Goal: Information Seeking & Learning: Learn about a topic

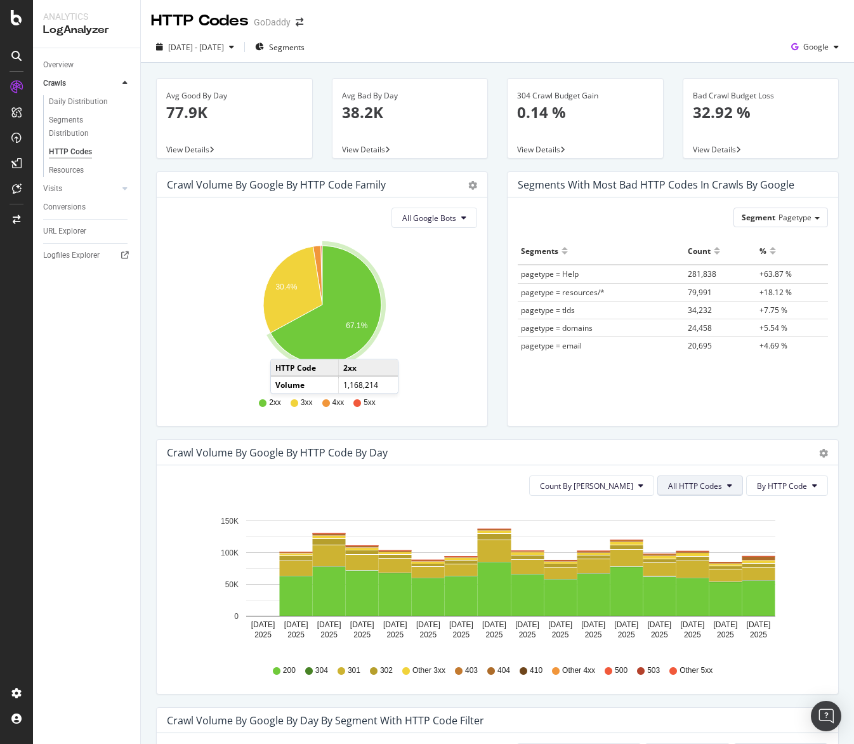
click at [707, 490] on span "All HTTP Codes" at bounding box center [695, 485] width 54 height 11
click at [690, 599] on span "4xx family" at bounding box center [702, 604] width 64 height 11
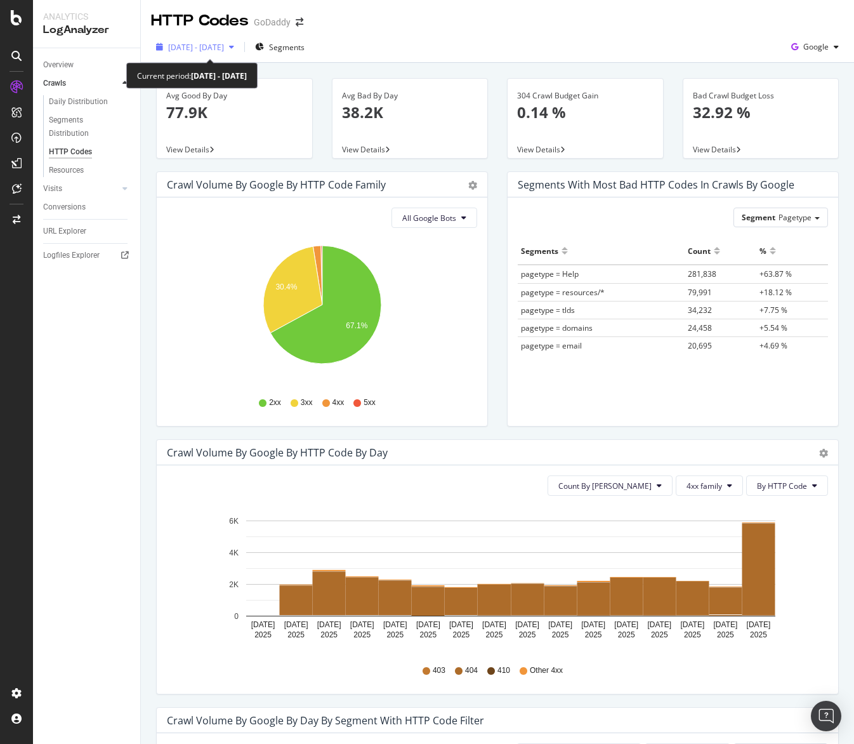
click at [224, 43] on span "[DATE] - [DATE]" at bounding box center [196, 47] width 56 height 11
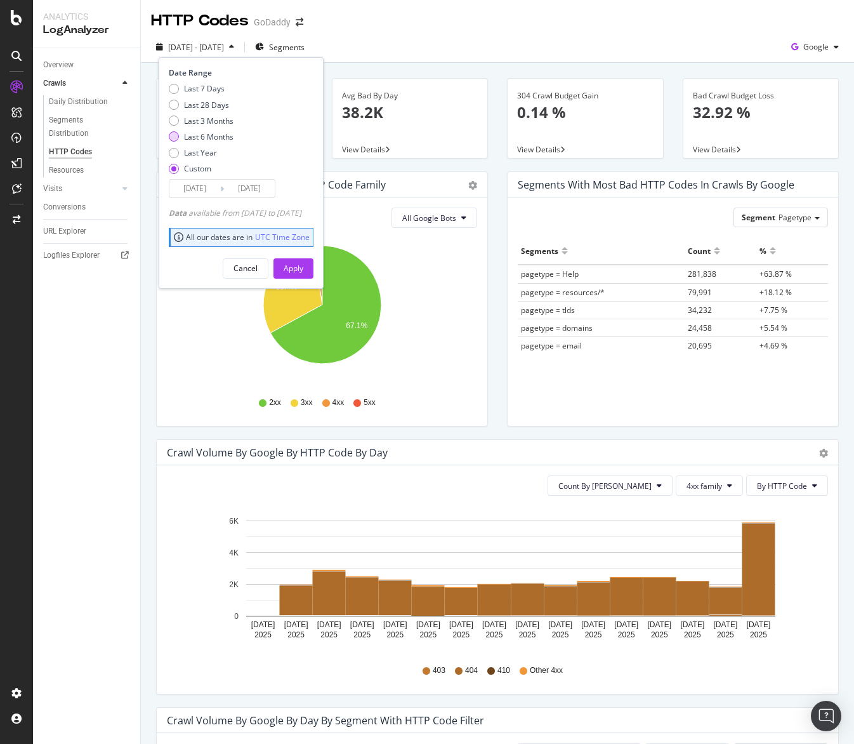
click at [203, 132] on div "Last 6 Months" at bounding box center [208, 136] width 49 height 11
type input "[DATE]"
click at [303, 264] on div "Apply" at bounding box center [294, 268] width 20 height 11
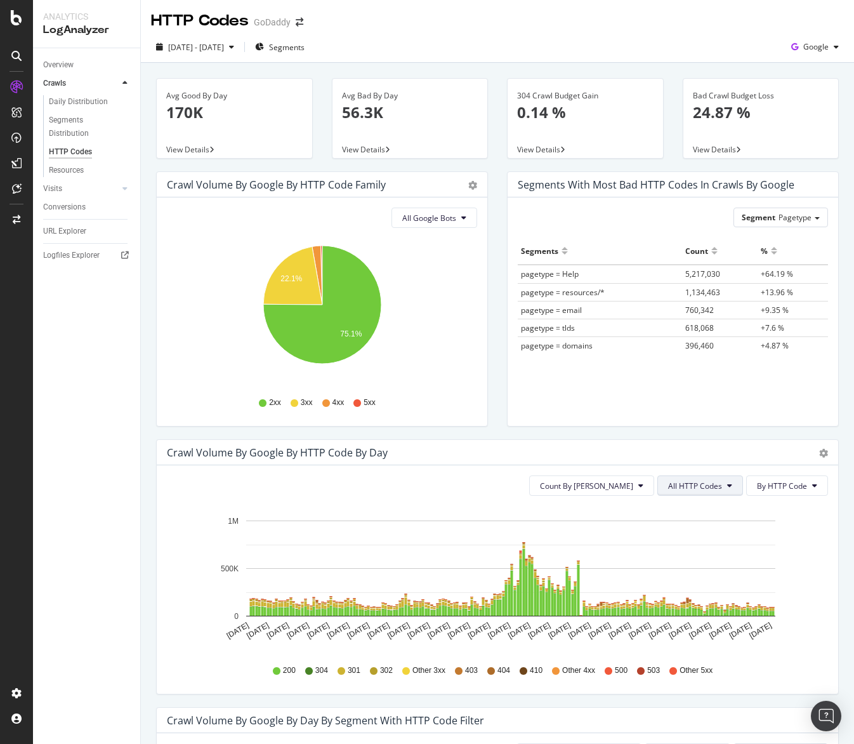
click at [676, 487] on span "All HTTP Codes" at bounding box center [695, 485] width 54 height 11
click at [681, 606] on span "4xx family" at bounding box center [702, 604] width 64 height 11
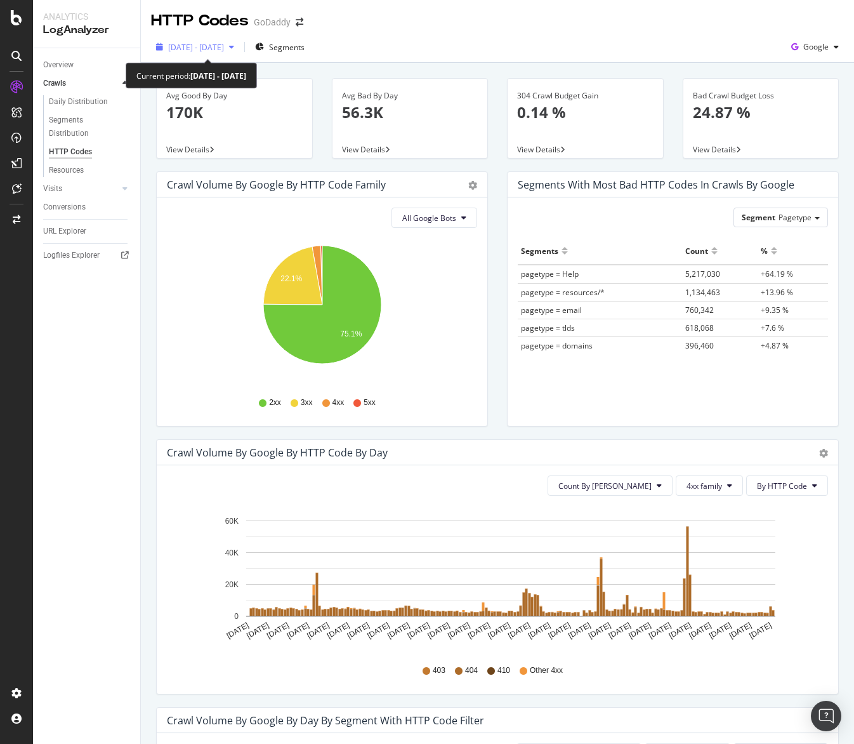
click at [191, 53] on div "[DATE] - [DATE]" at bounding box center [195, 46] width 88 height 19
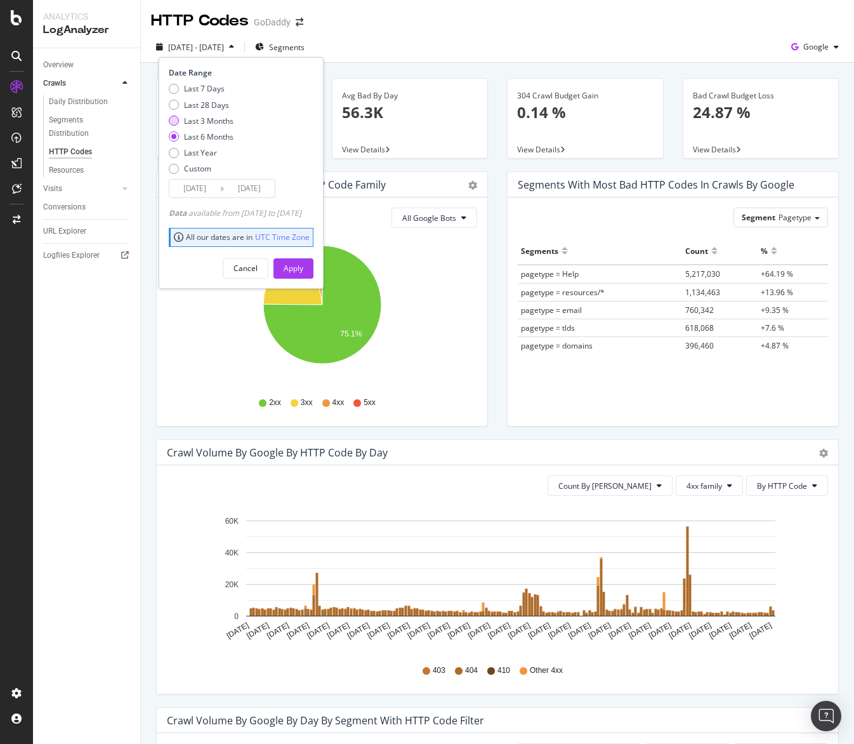
click at [202, 119] on div "Last 3 Months" at bounding box center [208, 120] width 49 height 11
type input "[DATE]"
click at [303, 261] on div "Apply" at bounding box center [294, 268] width 20 height 19
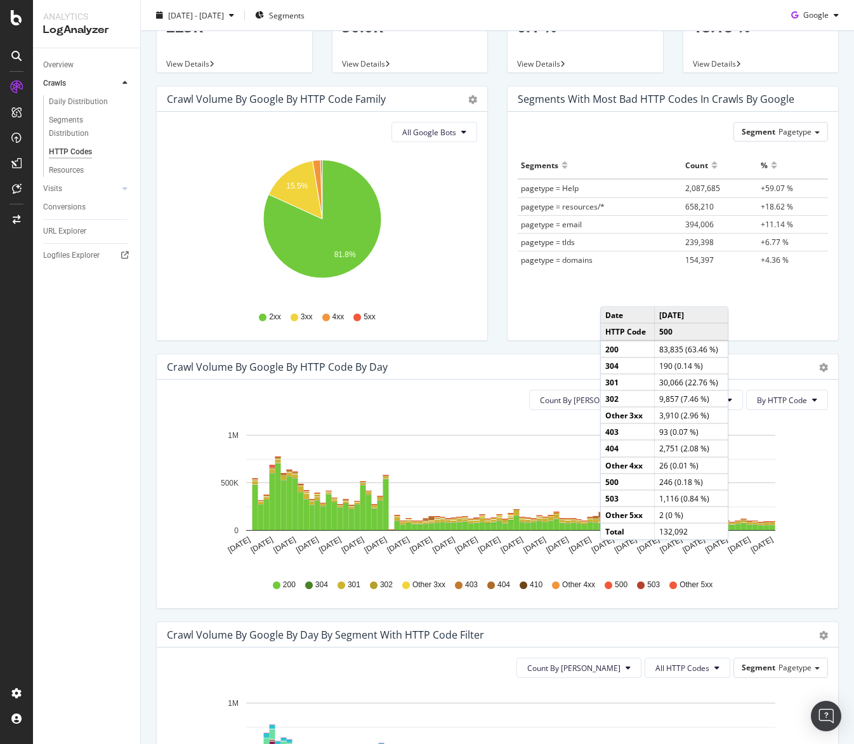
scroll to position [107, 0]
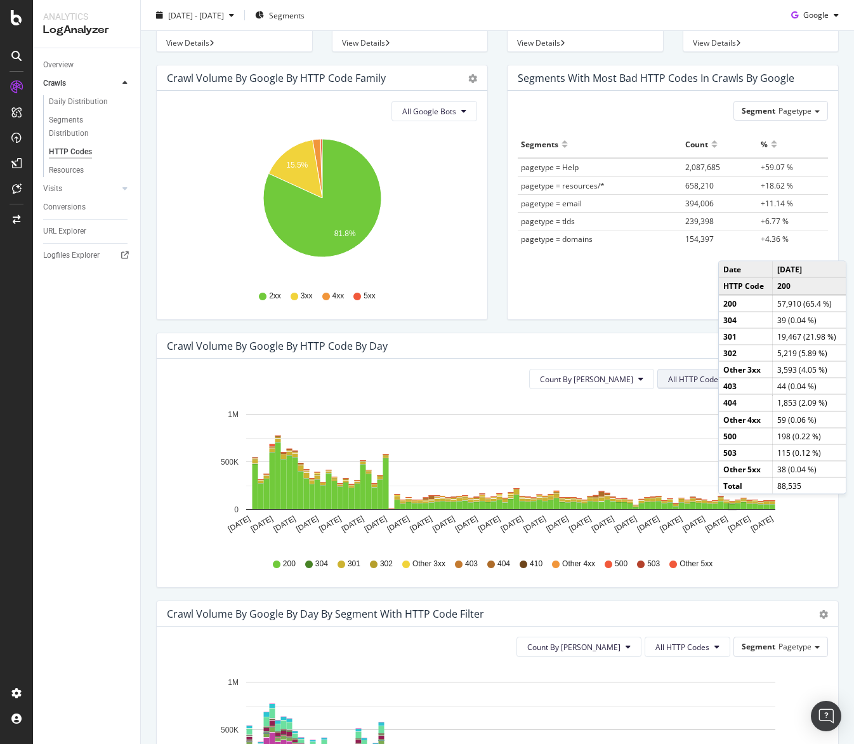
click at [711, 378] on span "All HTTP Codes" at bounding box center [695, 379] width 54 height 11
click at [699, 495] on span "4xx family" at bounding box center [702, 497] width 64 height 11
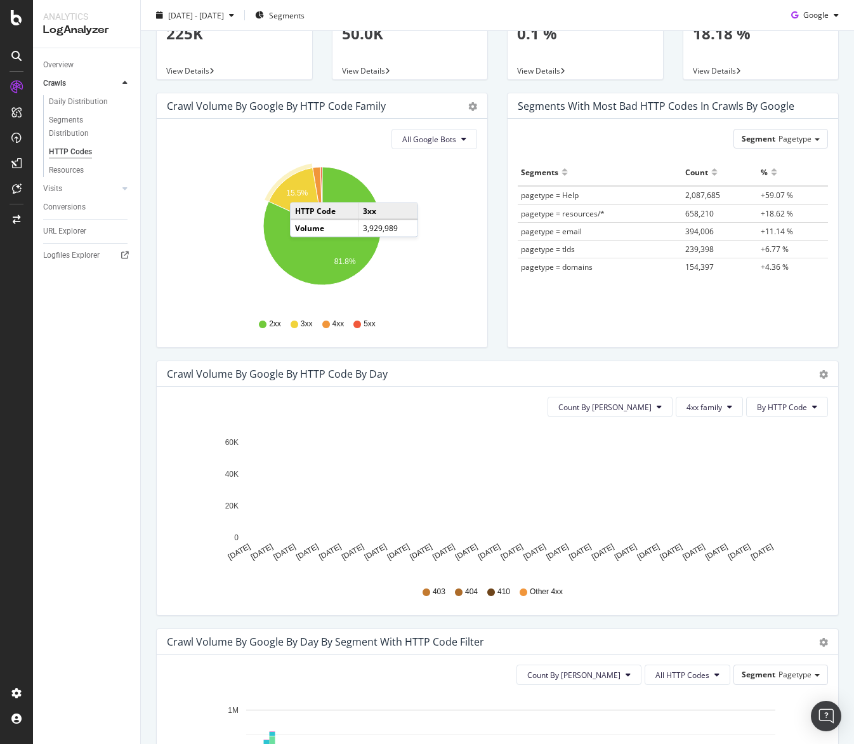
scroll to position [0, 0]
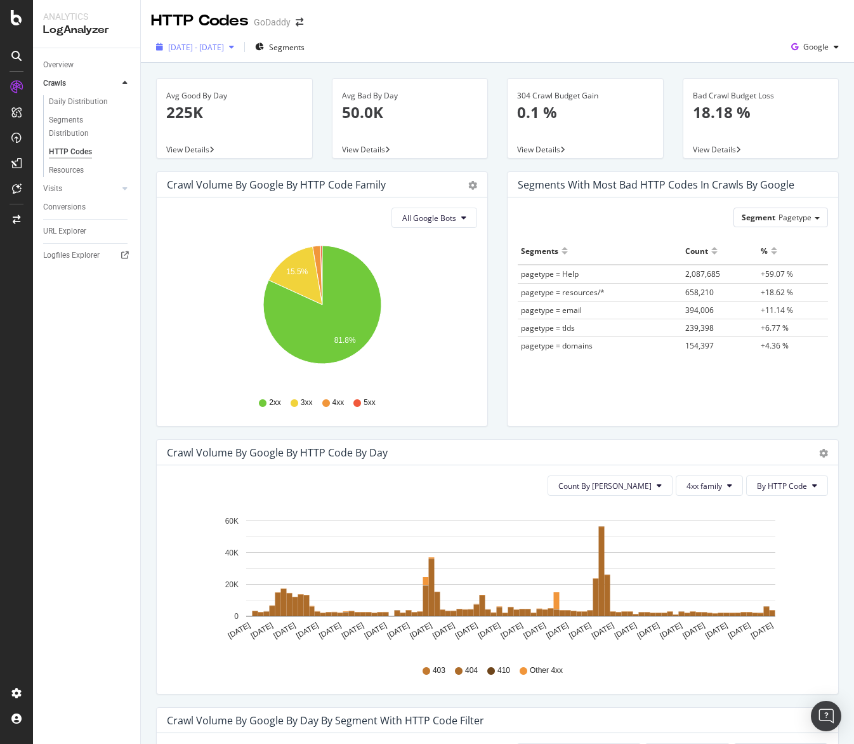
click at [239, 53] on div "[DATE] - [DATE]" at bounding box center [195, 46] width 88 height 19
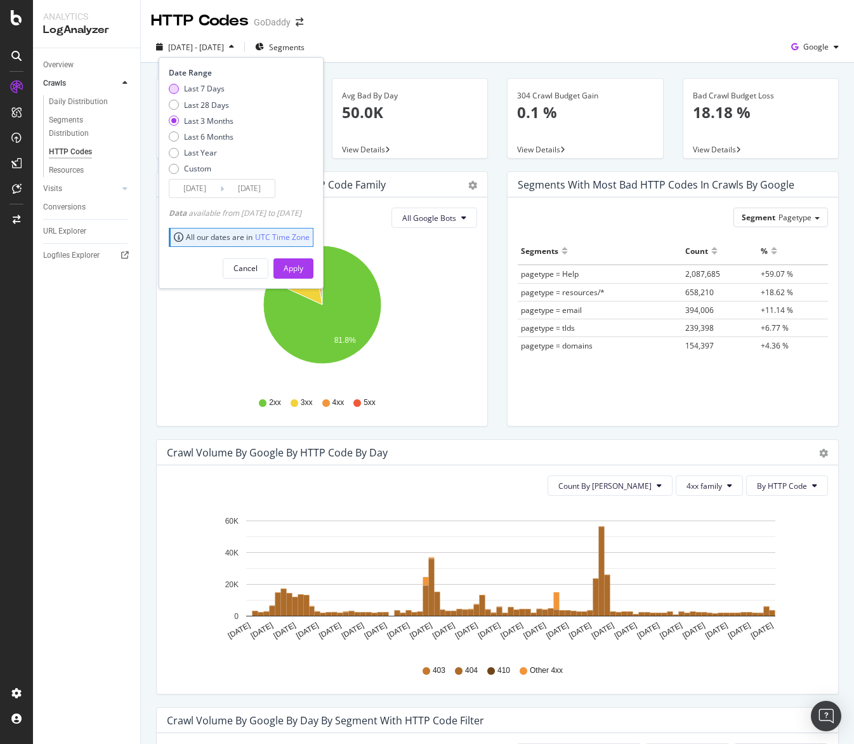
click at [212, 90] on div "Last 7 Days" at bounding box center [204, 88] width 41 height 11
type input "[DATE]"
click at [313, 275] on button "Apply" at bounding box center [293, 268] width 40 height 20
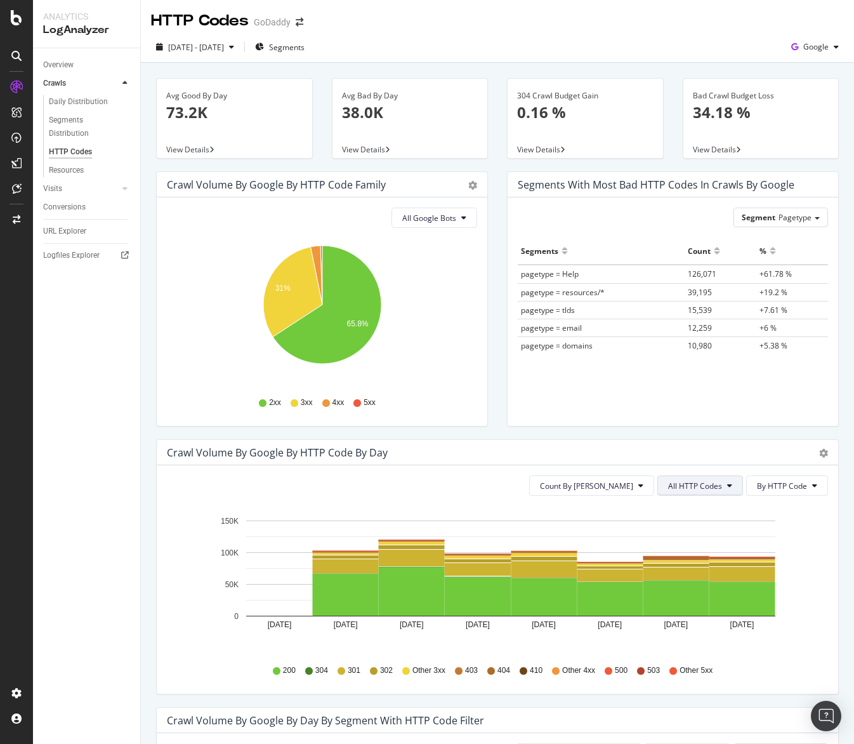
click at [734, 489] on button "All HTTP Codes" at bounding box center [700, 485] width 86 height 20
click at [692, 610] on span "4xx family" at bounding box center [702, 604] width 64 height 11
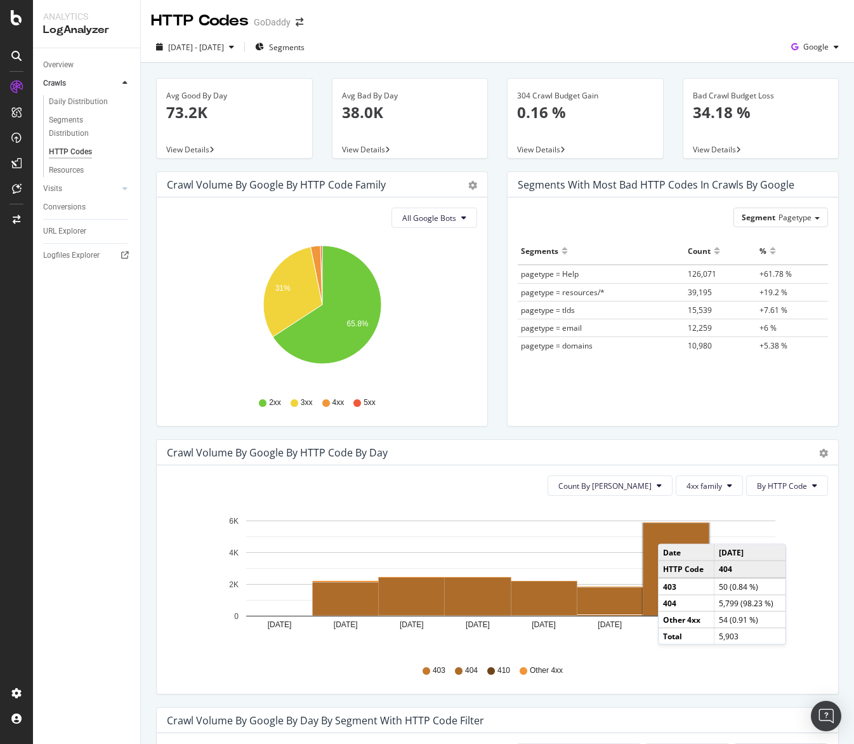
click at [671, 531] on rect "A chart." at bounding box center [676, 568] width 66 height 91
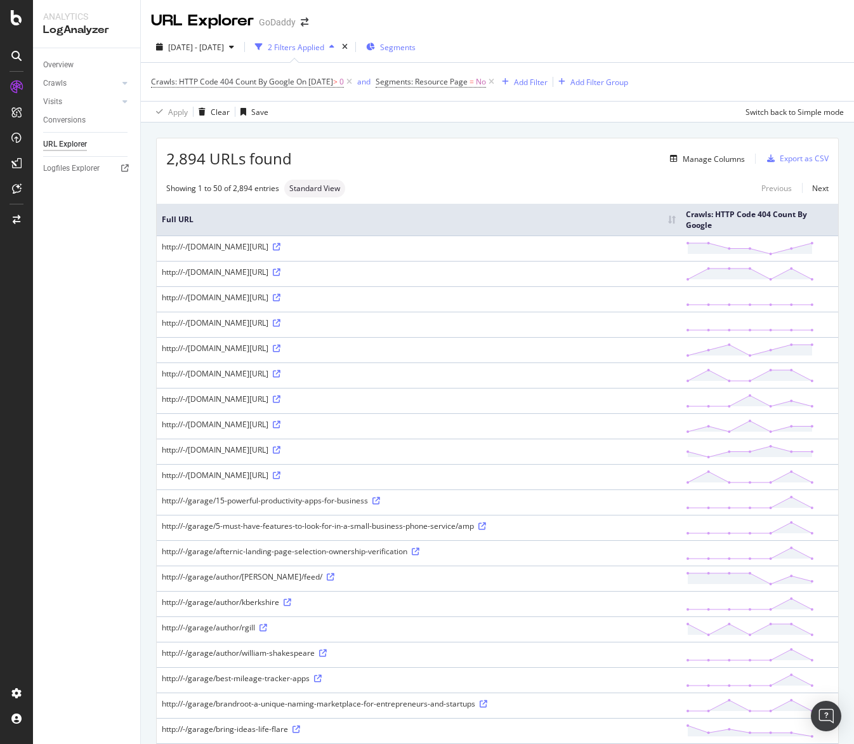
click at [416, 53] on div "Segments" at bounding box center [390, 46] width 49 height 19
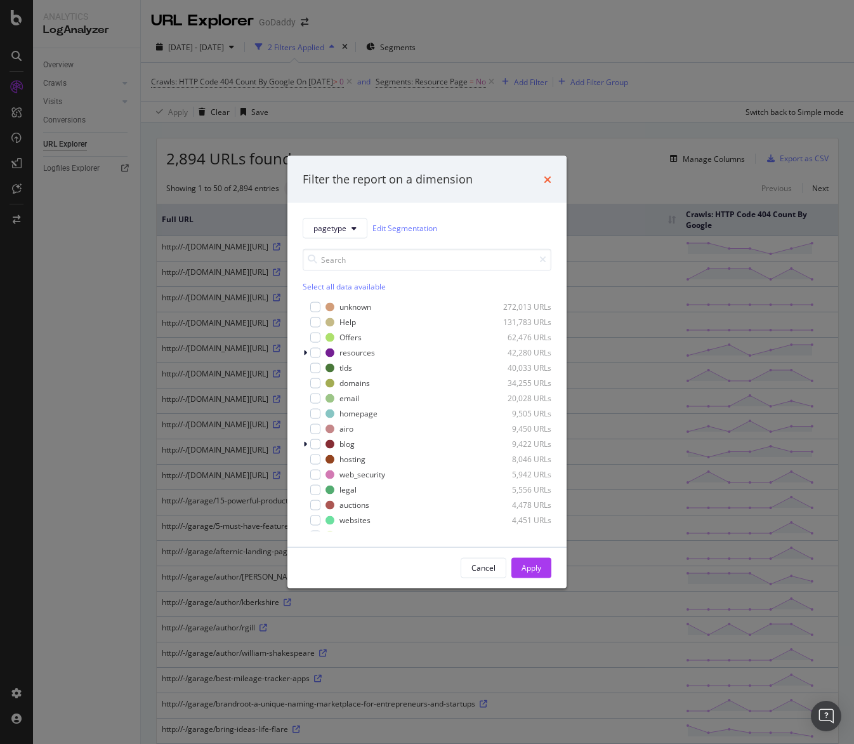
click at [546, 181] on icon "times" at bounding box center [548, 179] width 8 height 10
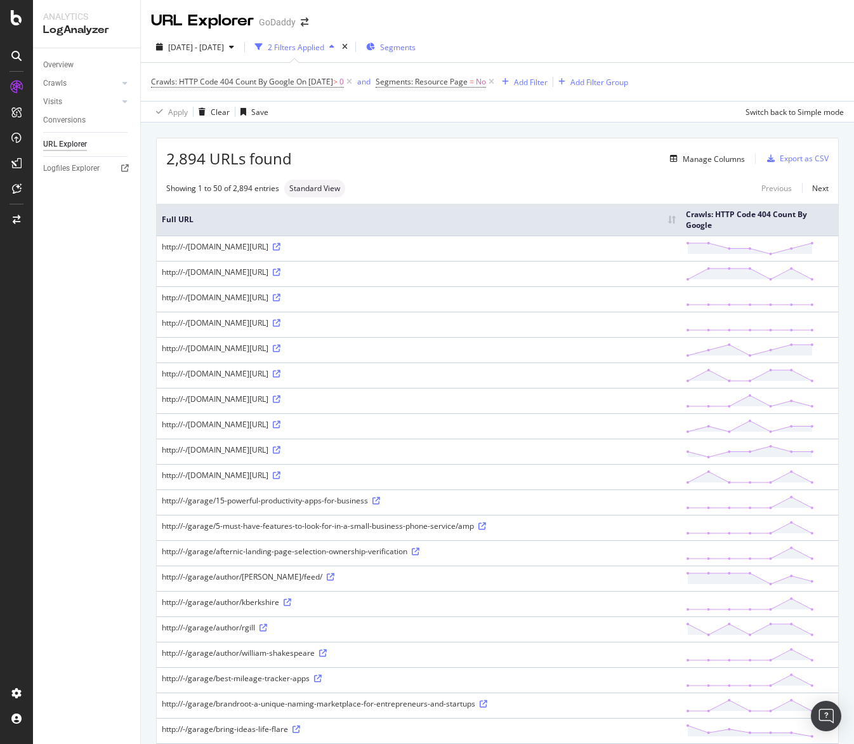
click at [421, 53] on button "Segments" at bounding box center [391, 47] width 60 height 20
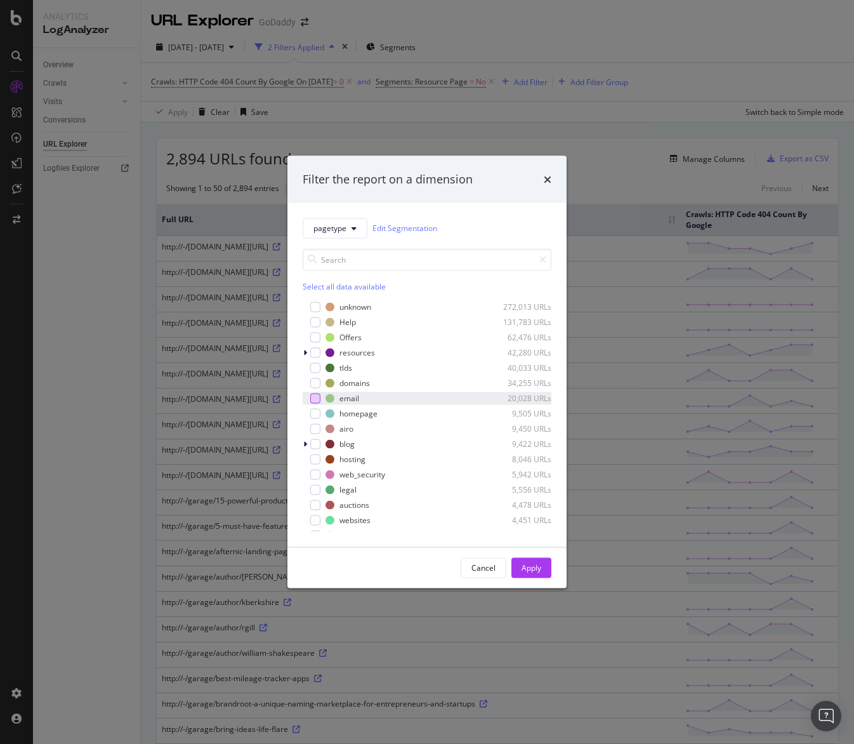
click at [310, 397] on div "modal" at bounding box center [315, 398] width 10 height 10
click at [529, 556] on div "Cancel Apply" at bounding box center [426, 567] width 279 height 41
click at [531, 562] on div "Apply" at bounding box center [532, 567] width 20 height 11
